Goal: Check status

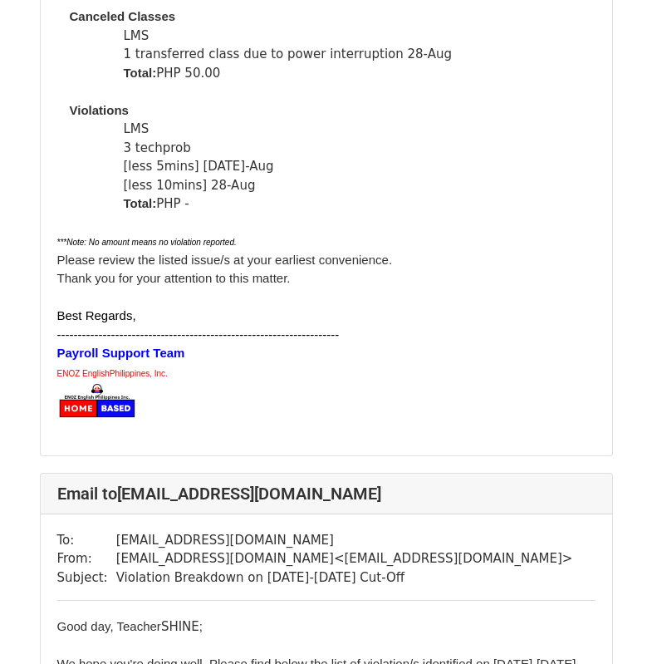
scroll to position [2244, 0]
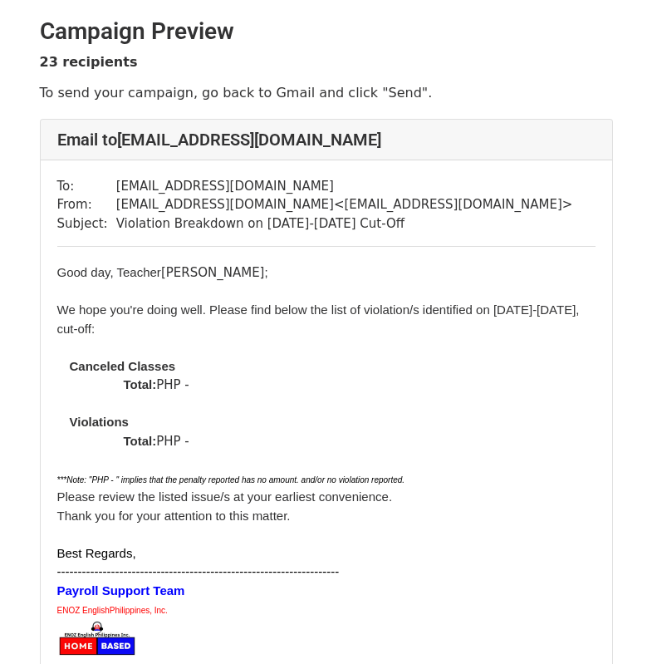
scroll to position [83, 0]
drag, startPoint x: 0, startPoint y: 0, endPoint x: 371, endPoint y: 474, distance: 602.0
click at [371, 470] on div at bounding box center [326, 459] width 539 height 19
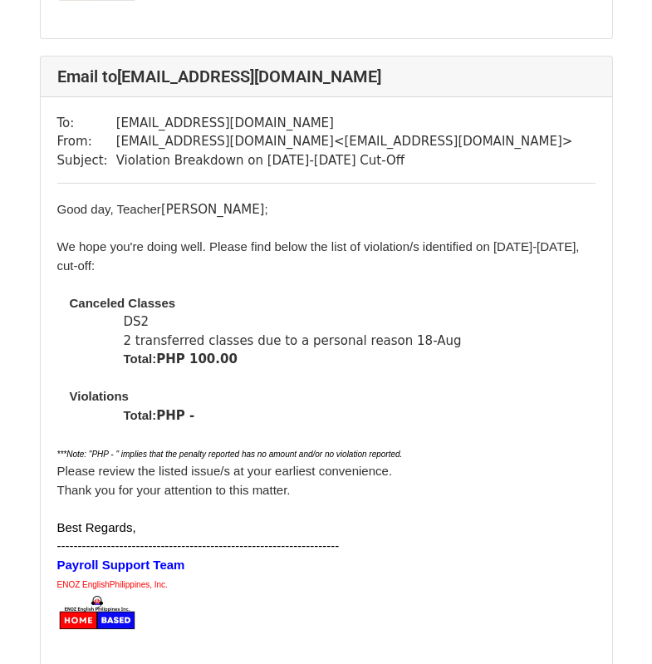
scroll to position [7812, 0]
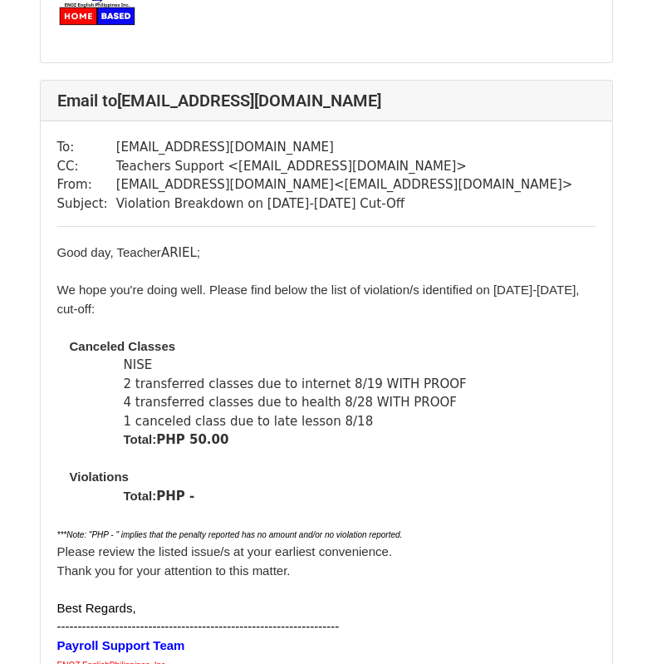
scroll to position [3407, 0]
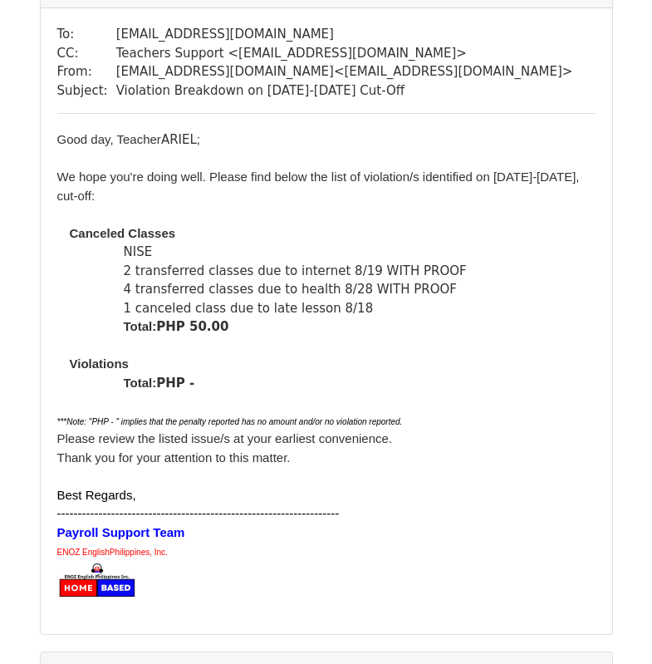
click at [420, 337] on div "Total: PHP 50.00" at bounding box center [360, 326] width 472 height 19
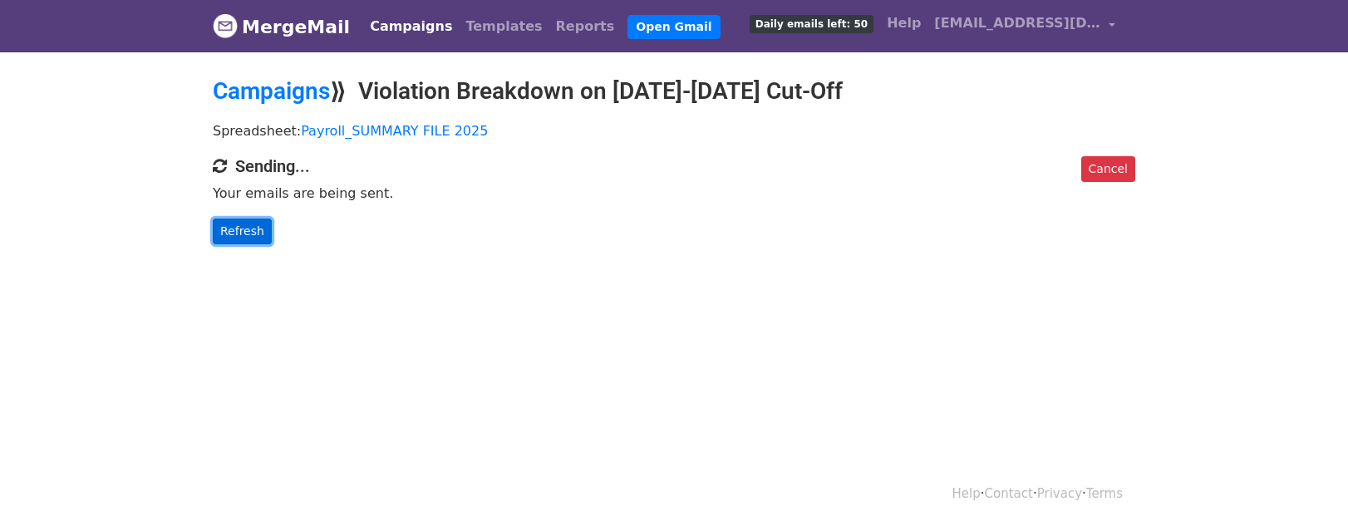
click at [246, 227] on link "Refresh" at bounding box center [242, 232] width 59 height 26
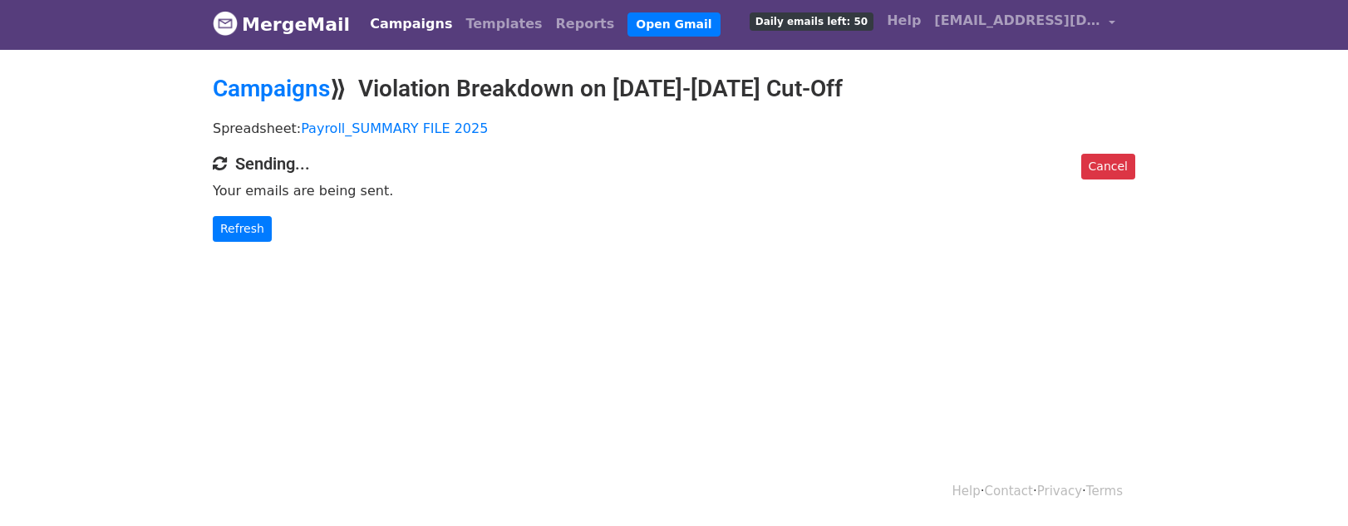
click at [742, 344] on html "MergeMail Campaigns Templates Reports Open Gmail Daily emails left: 50 Help eno…" at bounding box center [674, 261] width 1348 height 526
click at [623, 379] on html "MergeMail Campaigns Templates Reports Open Gmail Daily emails left: 50 Help eno…" at bounding box center [674, 261] width 1348 height 526
